Goal: Navigation & Orientation: Find specific page/section

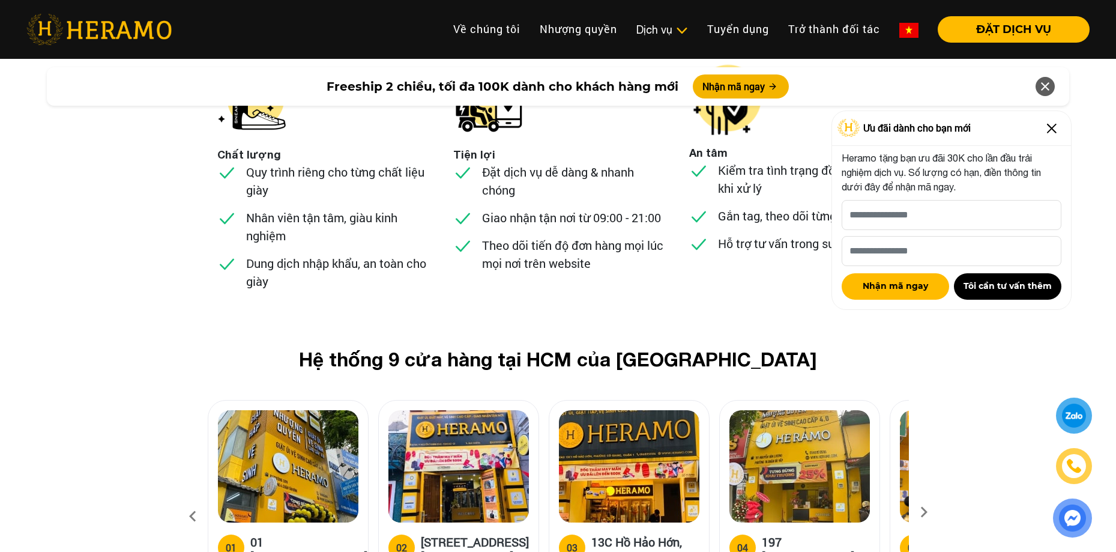
scroll to position [4564, 0]
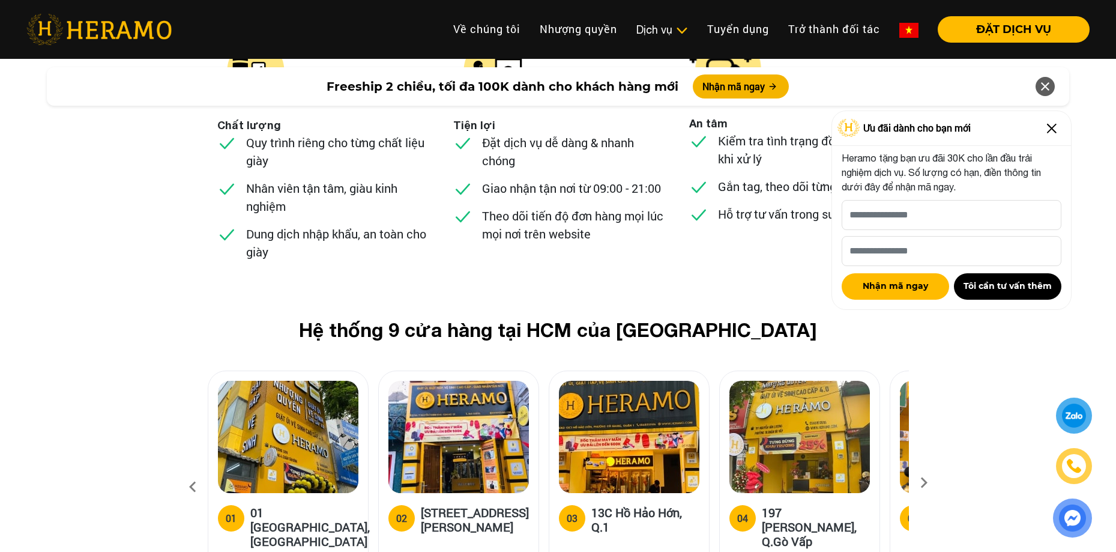
click at [918, 483] on icon at bounding box center [924, 487] width 22 height 8
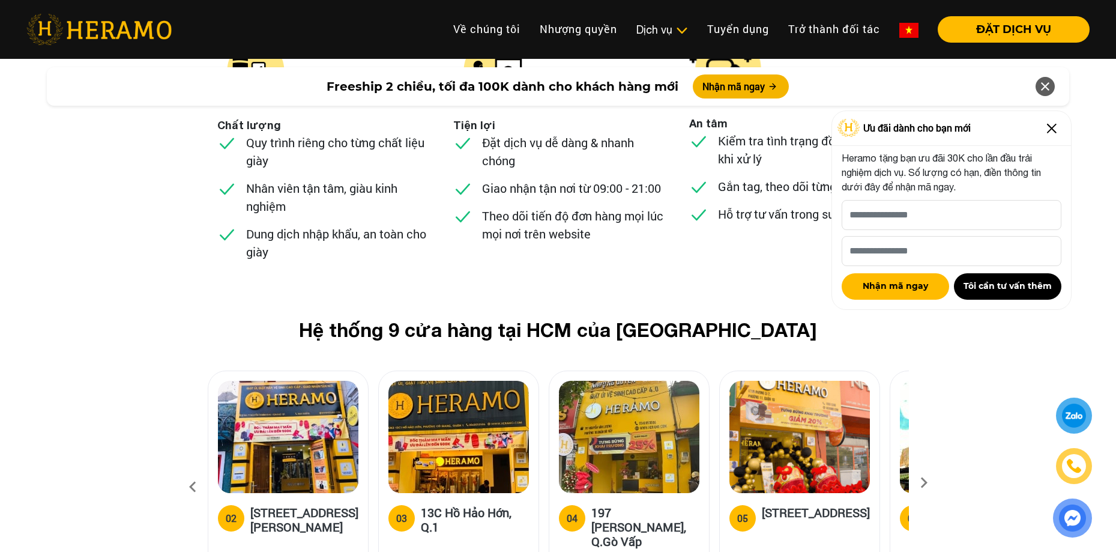
click at [918, 483] on icon at bounding box center [924, 487] width 22 height 8
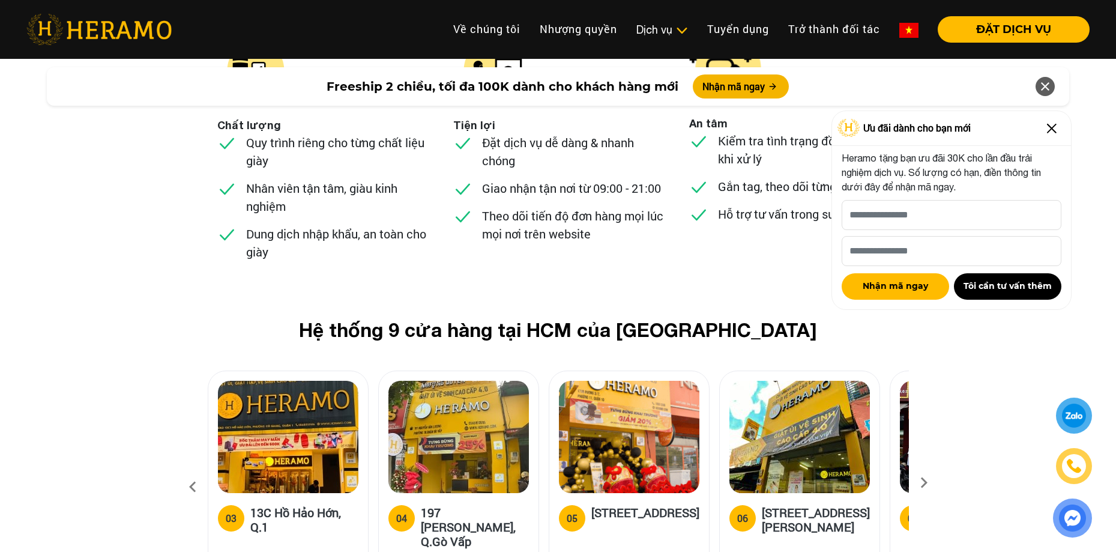
click at [918, 483] on icon at bounding box center [924, 487] width 22 height 8
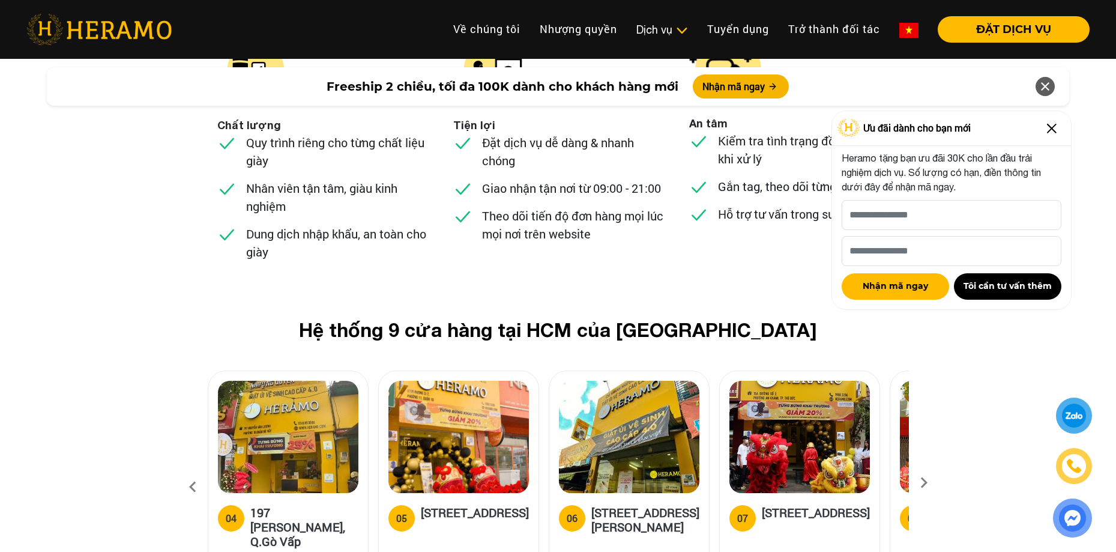
click at [918, 483] on icon at bounding box center [924, 487] width 22 height 8
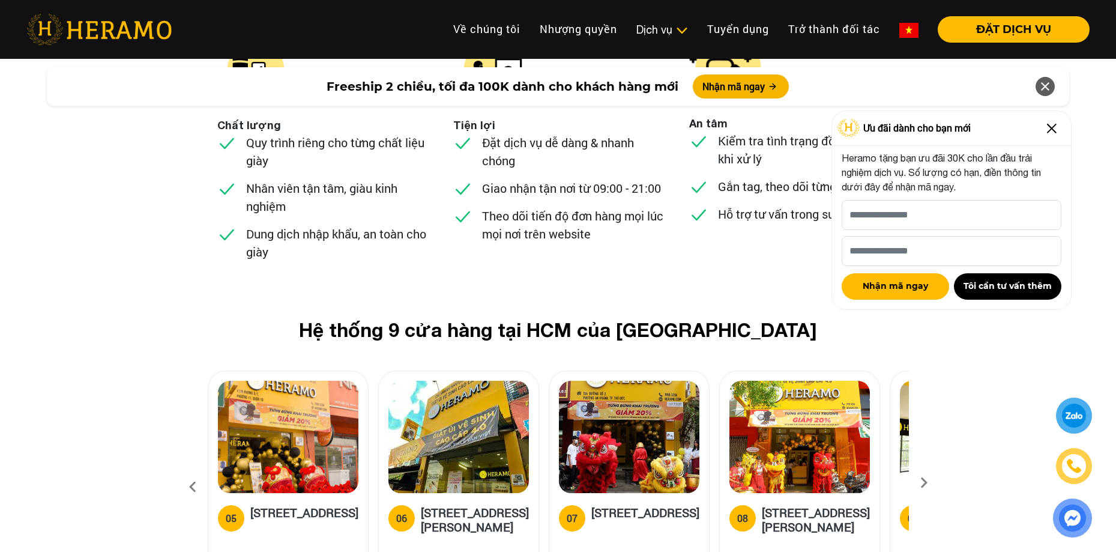
click at [918, 483] on icon at bounding box center [924, 487] width 22 height 8
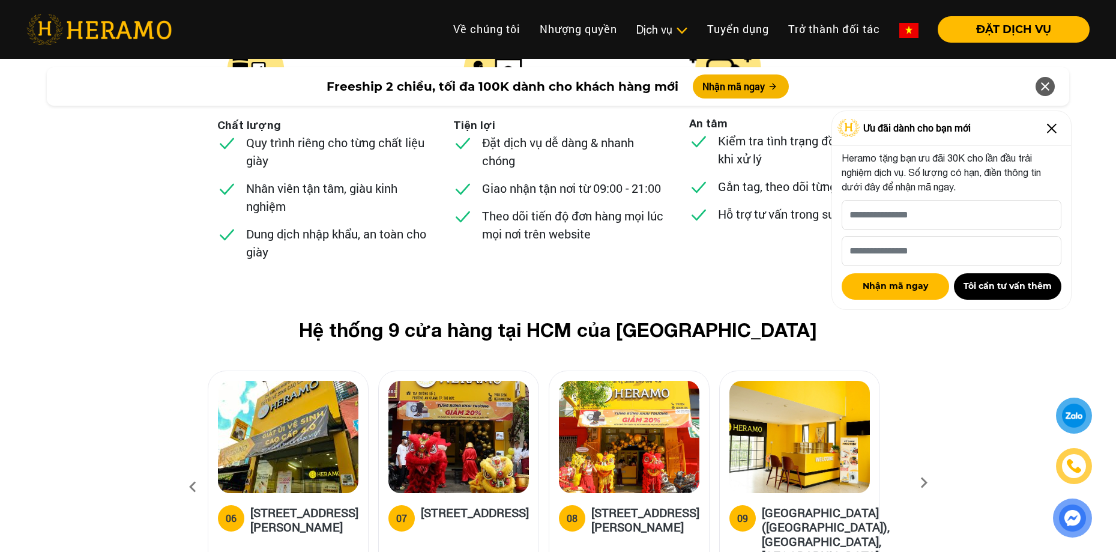
click at [918, 483] on icon at bounding box center [924, 487] width 22 height 8
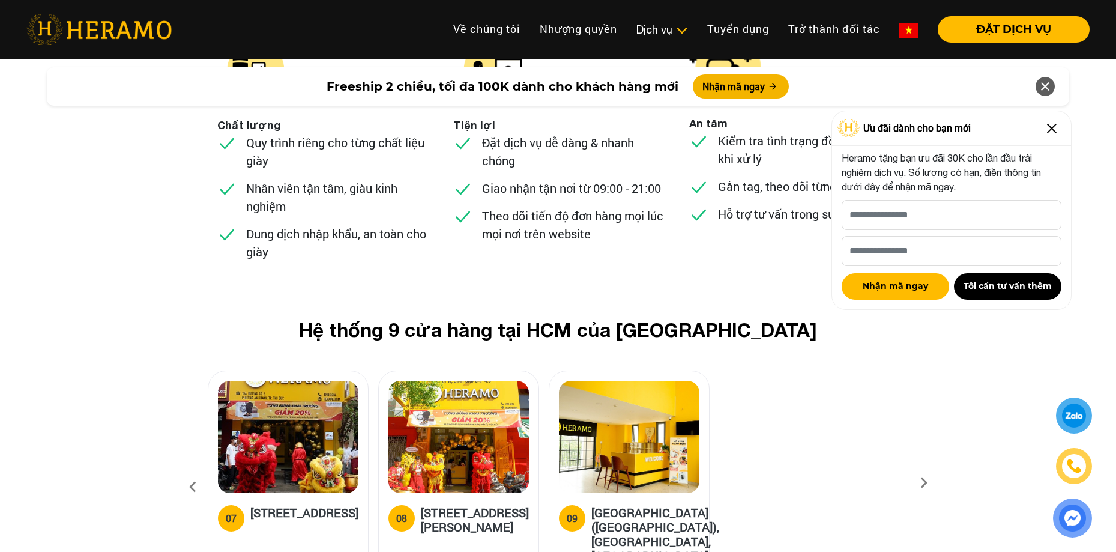
click at [190, 471] on icon at bounding box center [193, 487] width 22 height 32
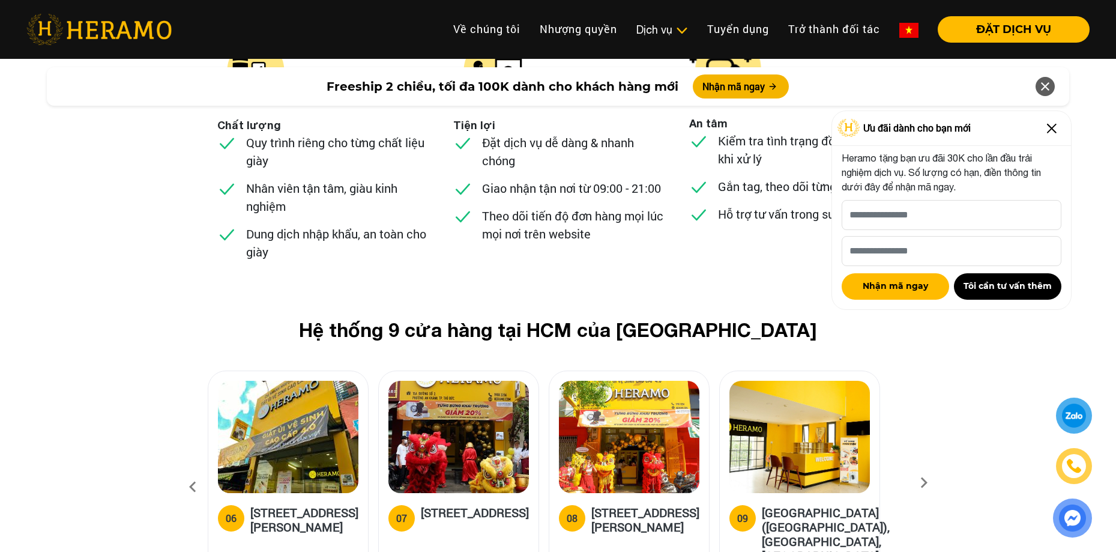
click at [190, 471] on icon at bounding box center [193, 487] width 22 height 32
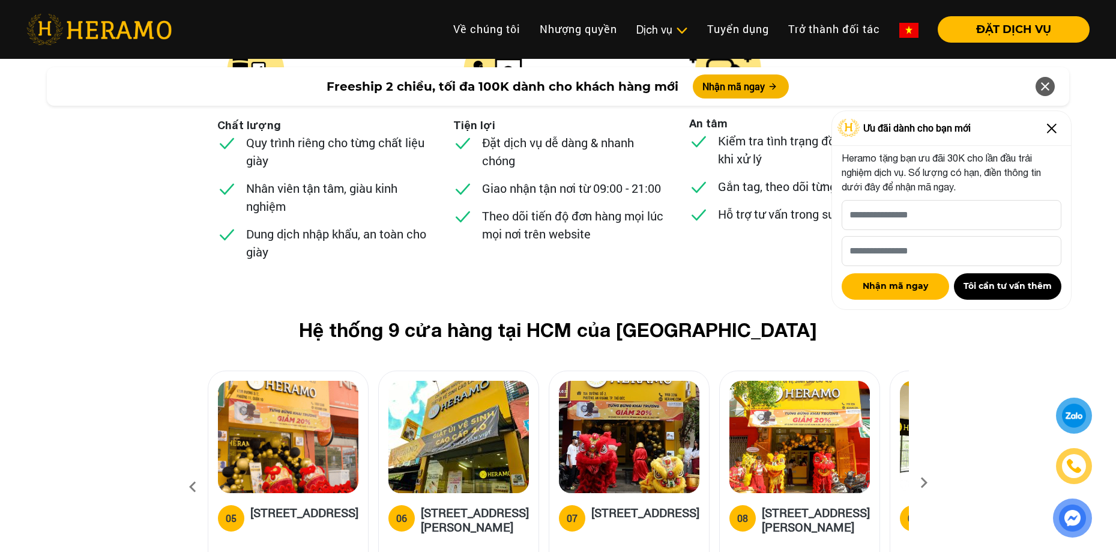
click at [190, 471] on icon at bounding box center [193, 487] width 22 height 32
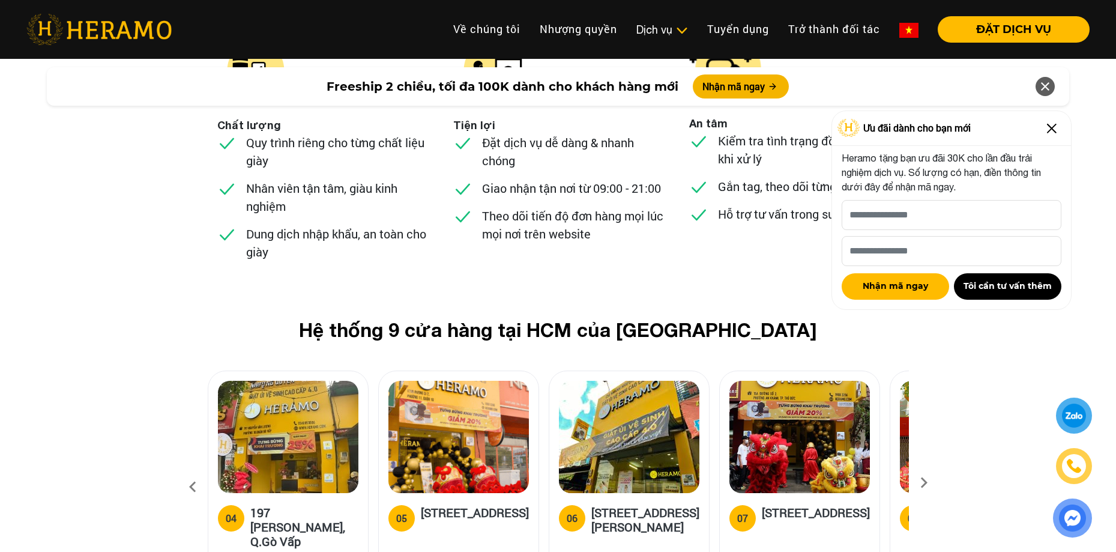
click at [190, 471] on icon at bounding box center [193, 487] width 22 height 32
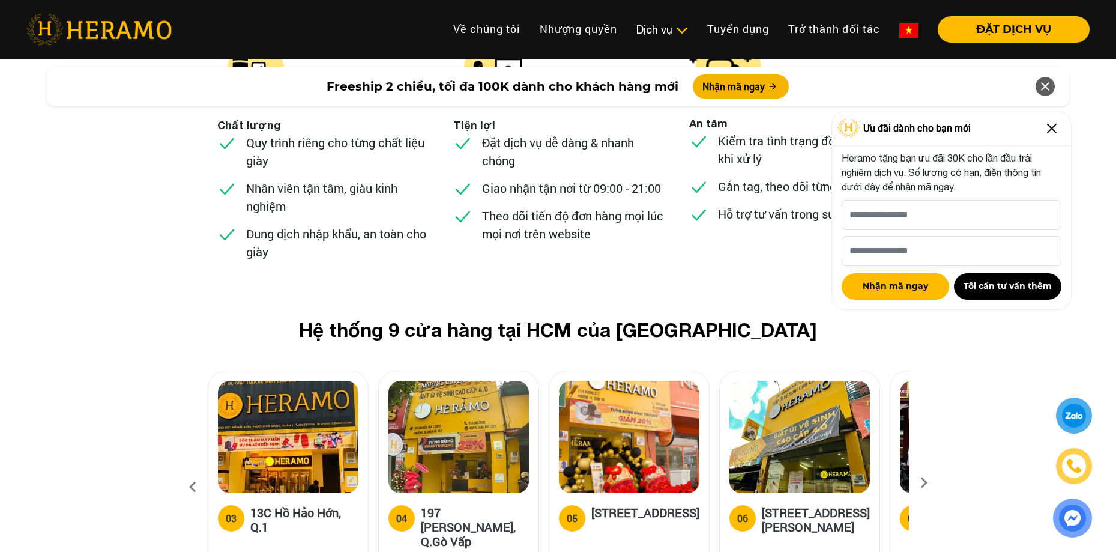
click at [190, 471] on icon at bounding box center [193, 487] width 22 height 32
